Goal: Find specific page/section: Find specific page/section

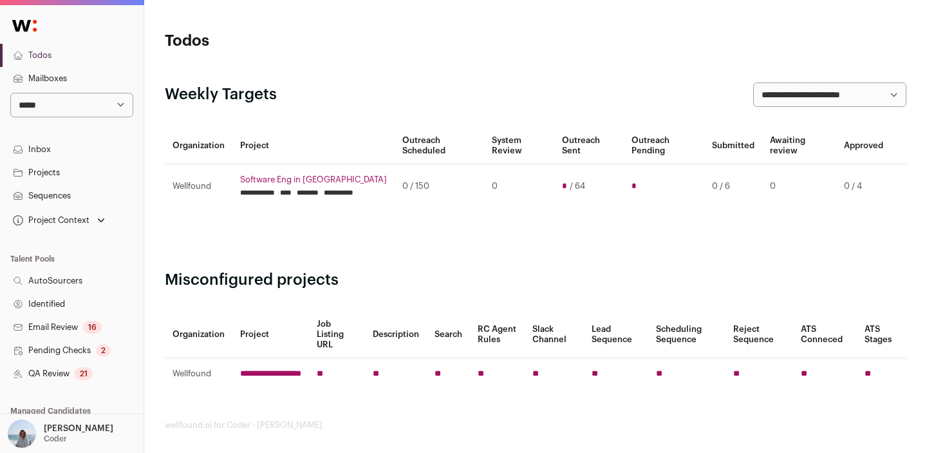
click at [69, 426] on p "[PERSON_NAME]" at bounding box center [79, 428] width 70 height 10
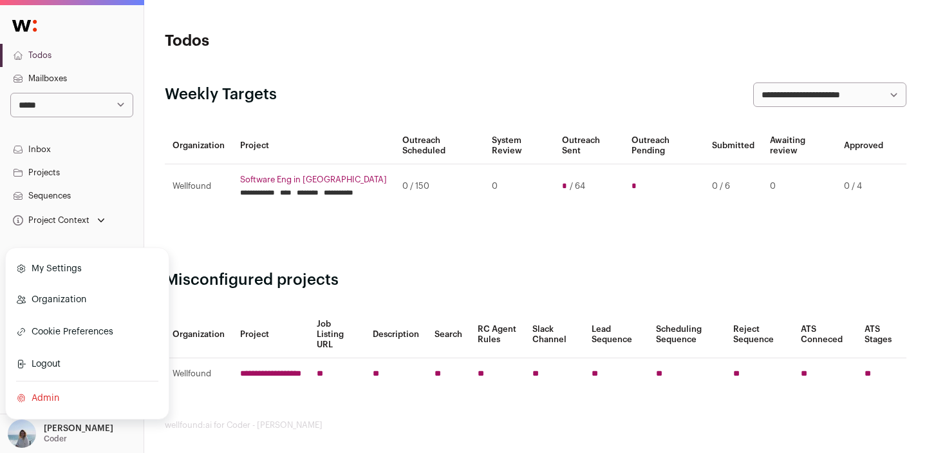
click at [57, 384] on link "Admin" at bounding box center [87, 398] width 142 height 28
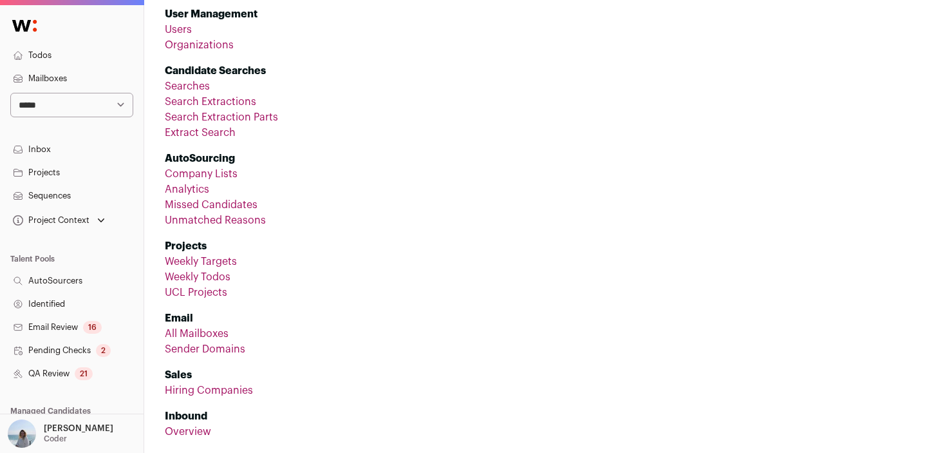
scroll to position [100, 0]
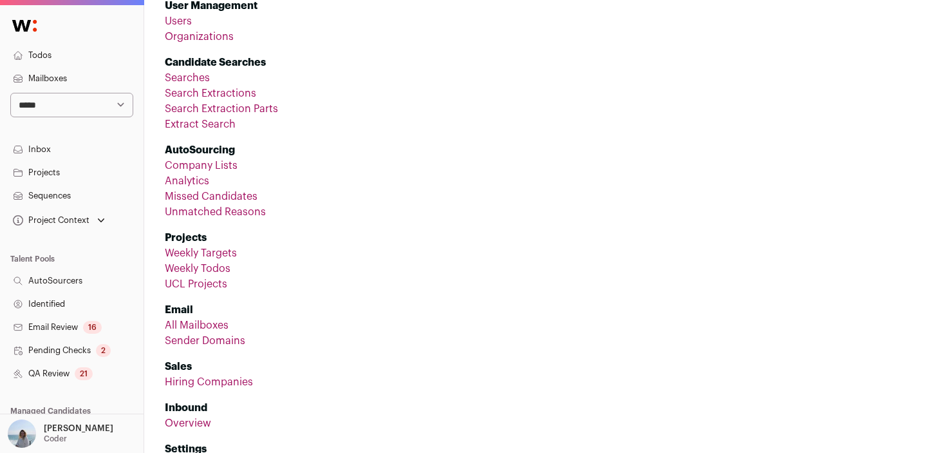
click at [198, 382] on link "Hiring Companies" at bounding box center [209, 382] width 88 height 10
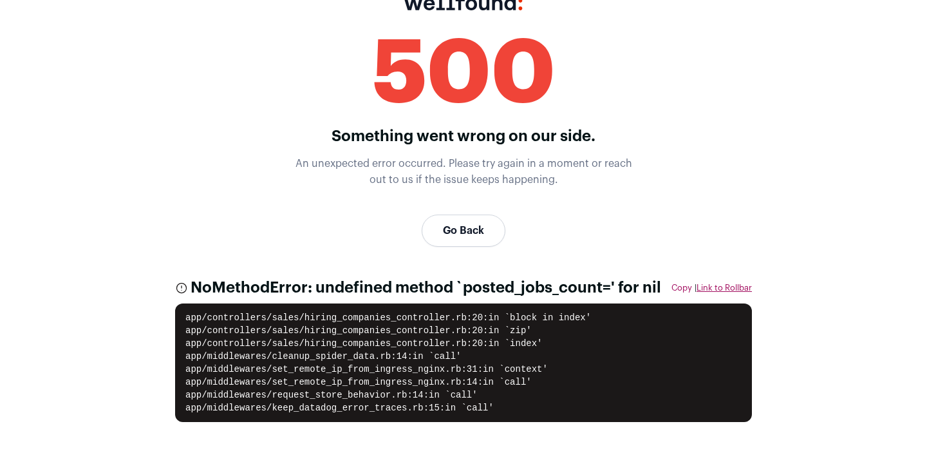
scroll to position [36, 0]
click at [469, 226] on link "Go Back" at bounding box center [464, 230] width 84 height 32
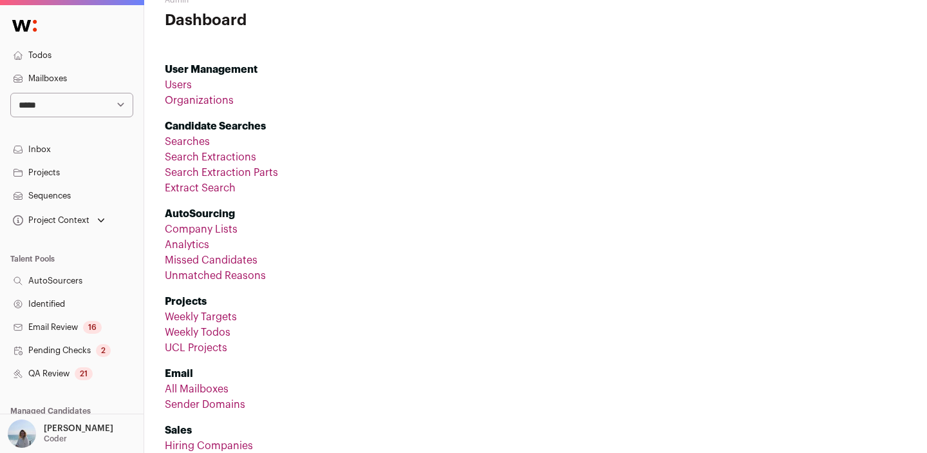
scroll to position [100, 0]
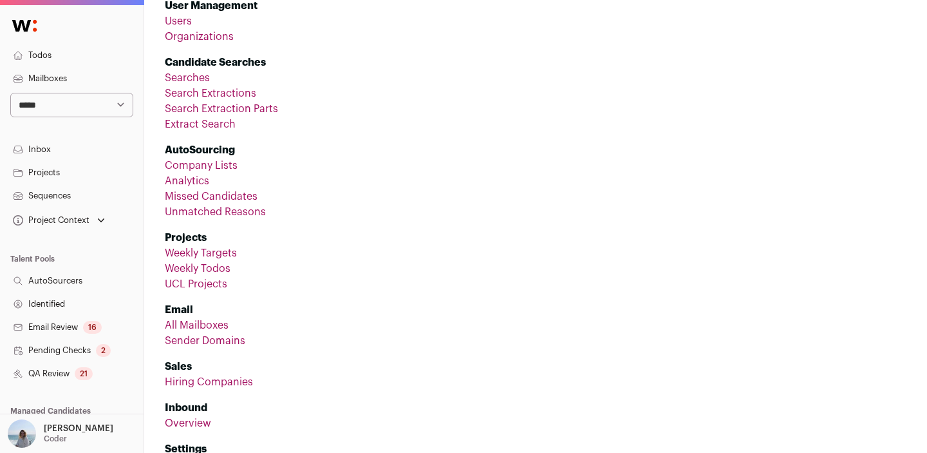
click at [208, 380] on link "Hiring Companies" at bounding box center [209, 382] width 88 height 10
